Goal: Task Accomplishment & Management: Use online tool/utility

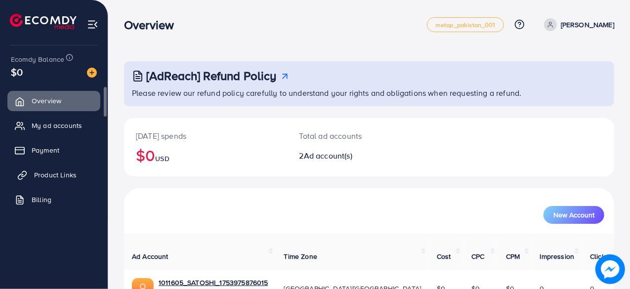
click at [42, 174] on span "Product Links" at bounding box center [55, 175] width 42 height 10
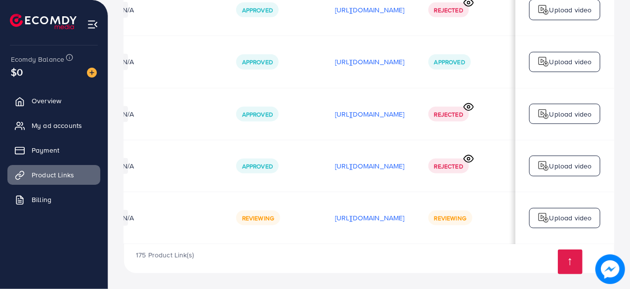
scroll to position [16433, 0]
click at [56, 100] on span "Overview" at bounding box center [49, 101] width 30 height 10
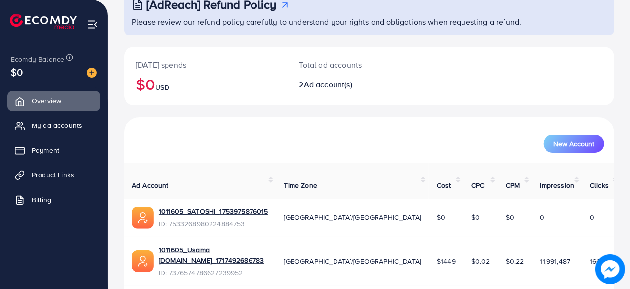
scroll to position [89, 0]
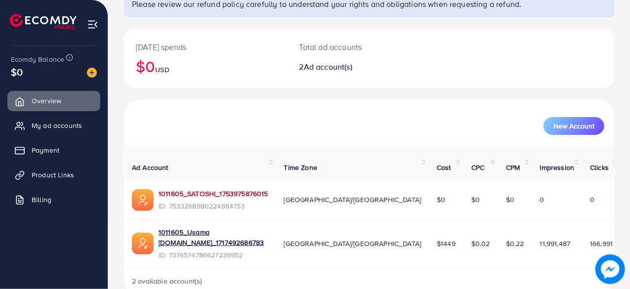
click at [205, 189] on link "1011605_SATOSHI_1753975876015" at bounding box center [213, 194] width 110 height 10
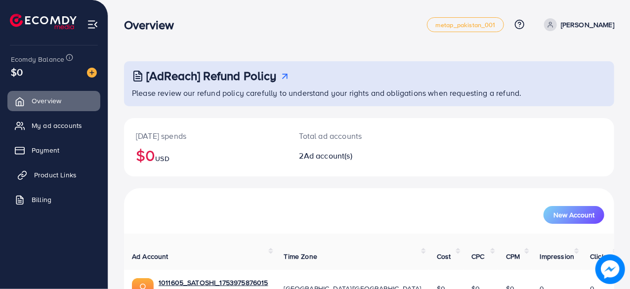
click at [48, 168] on link "Product Links" at bounding box center [53, 175] width 93 height 20
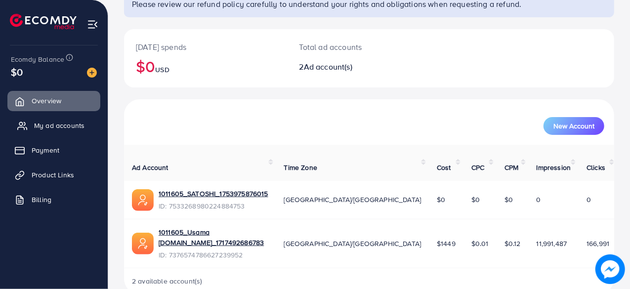
click at [46, 124] on span "My ad accounts" at bounding box center [59, 125] width 50 height 10
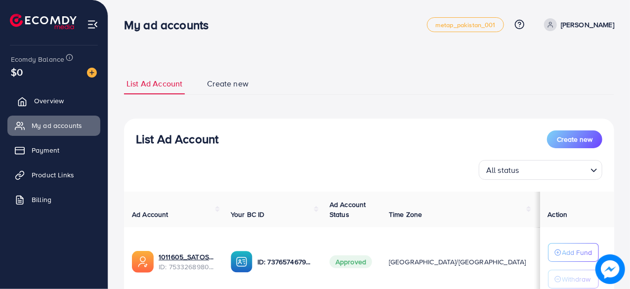
click at [51, 96] on span "Overview" at bounding box center [49, 101] width 30 height 10
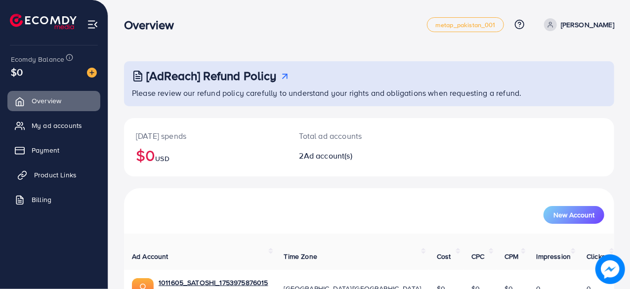
click at [54, 171] on span "Product Links" at bounding box center [55, 175] width 42 height 10
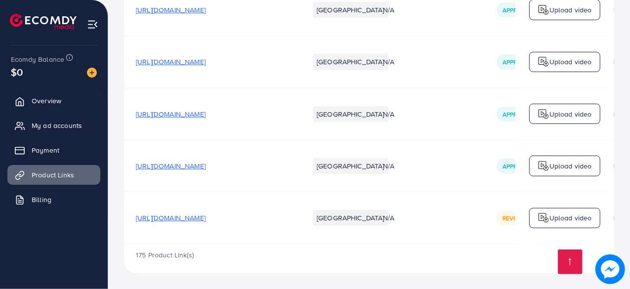
scroll to position [16433, 0]
click at [205, 217] on span "[URL][DOMAIN_NAME]" at bounding box center [171, 218] width 70 height 10
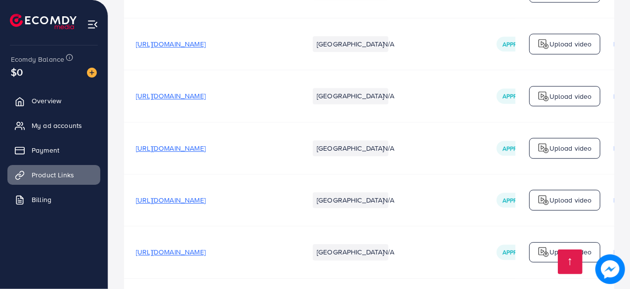
scroll to position [14666, 0]
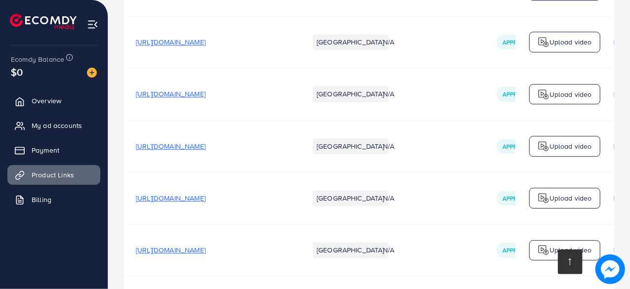
click at [567, 258] on link at bounding box center [569, 261] width 25 height 25
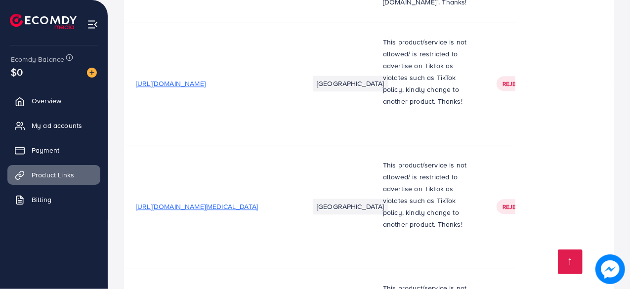
scroll to position [0, 0]
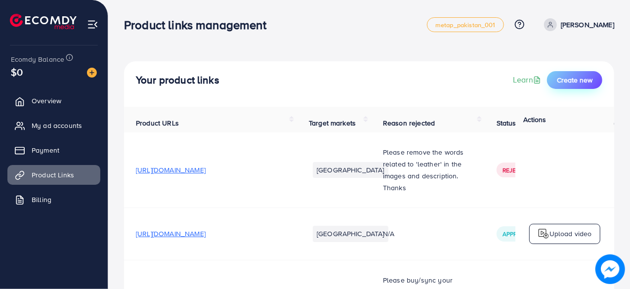
click at [577, 76] on span "Create new" at bounding box center [574, 80] width 36 height 10
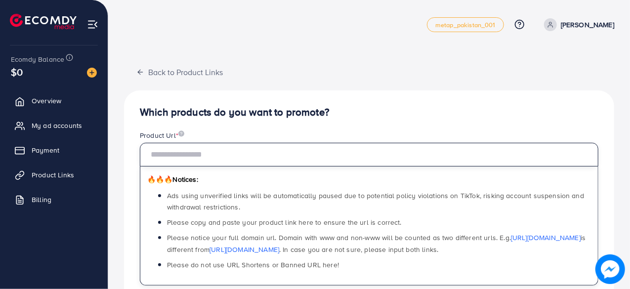
click at [317, 151] on input "text" at bounding box center [369, 155] width 458 height 24
paste input "**********"
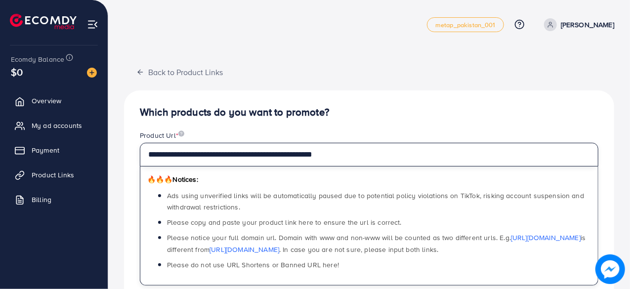
type input "**********"
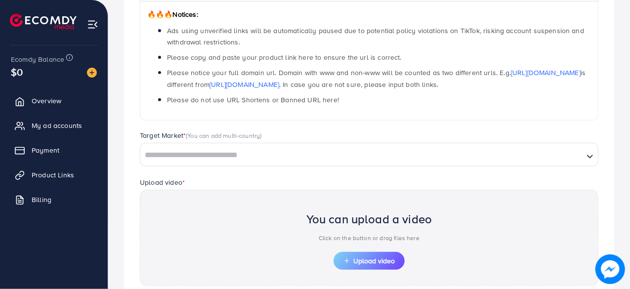
scroll to position [175, 0]
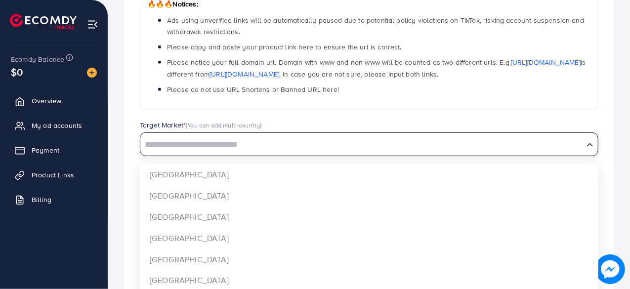
click at [239, 142] on input "Search for option" at bounding box center [361, 144] width 441 height 15
type input "*"
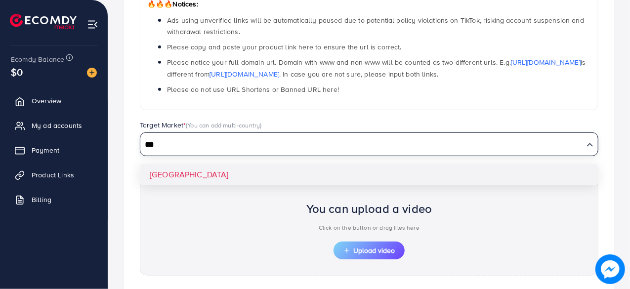
type input "***"
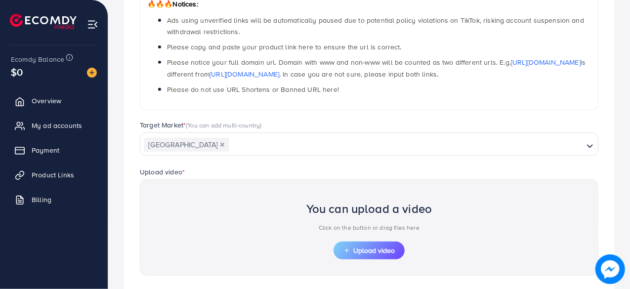
scroll to position [265, 0]
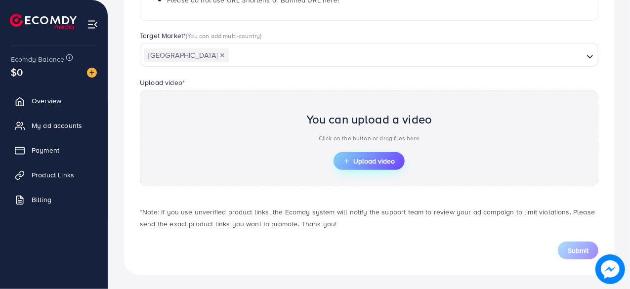
click at [363, 160] on span "Upload video" at bounding box center [368, 161] width 51 height 7
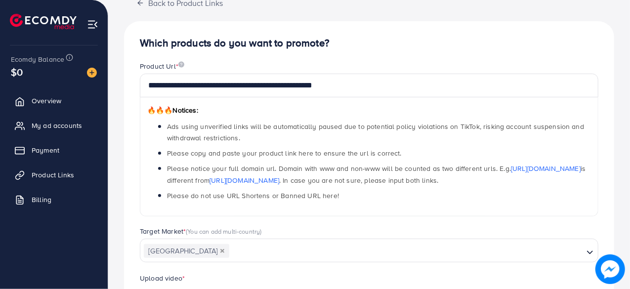
scroll to position [0, 0]
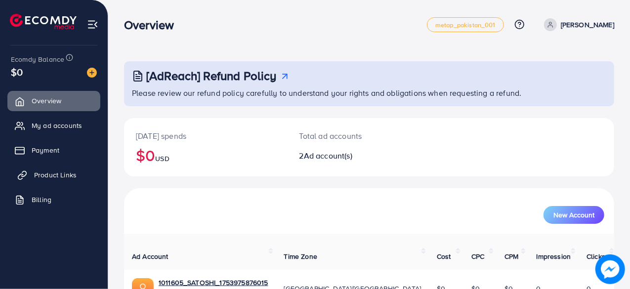
click at [37, 176] on span "Product Links" at bounding box center [55, 175] width 42 height 10
click at [49, 173] on span "Product Links" at bounding box center [55, 175] width 42 height 10
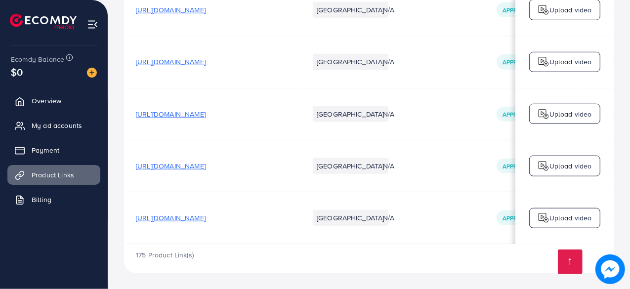
click at [205, 217] on span "[URL][DOMAIN_NAME]" at bounding box center [171, 218] width 70 height 10
